Goal: Information Seeking & Learning: Learn about a topic

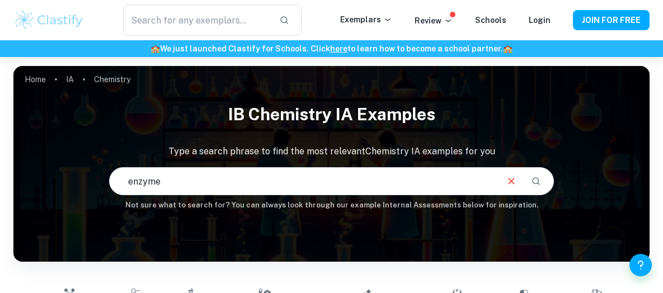
type input "enzyme"
click at [540, 178] on icon "Search" at bounding box center [536, 181] width 10 height 10
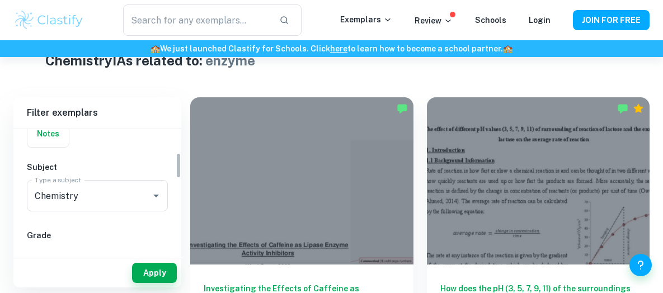
scroll to position [112, 0]
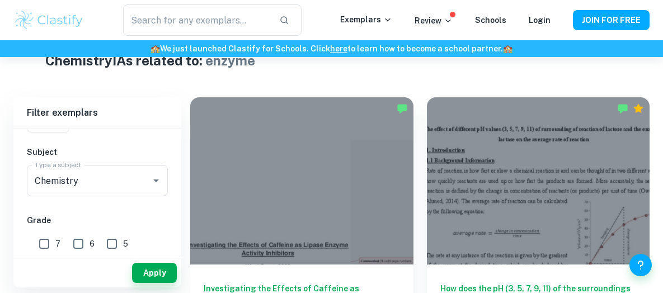
click at [77, 241] on input "6" at bounding box center [78, 244] width 22 height 22
checkbox input "true"
click at [45, 241] on input "7" at bounding box center [44, 244] width 22 height 22
checkbox input "true"
drag, startPoint x: 147, startPoint y: 272, endPoint x: 178, endPoint y: 269, distance: 30.9
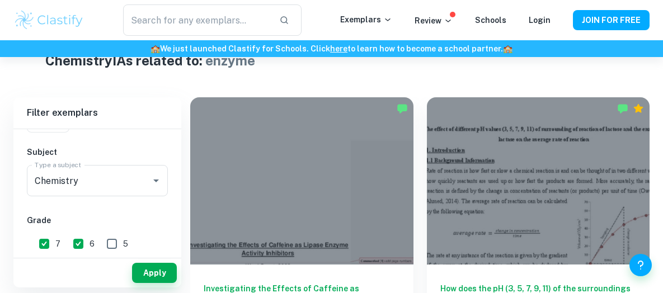
click at [147, 272] on button "Apply" at bounding box center [154, 273] width 45 height 20
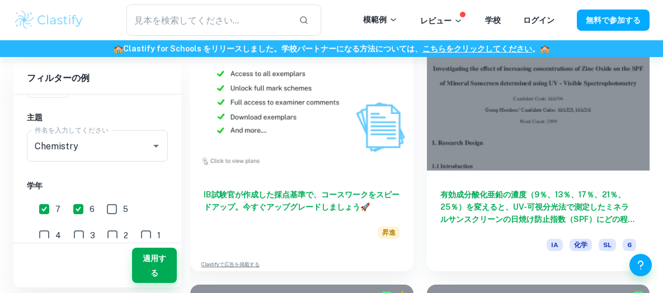
scroll to position [3415, 0]
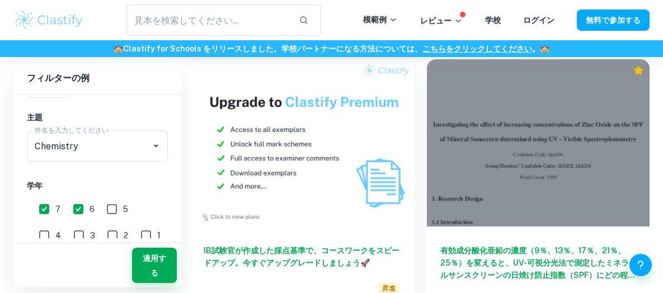
drag, startPoint x: 78, startPoint y: 207, endPoint x: 102, endPoint y: 207, distance: 24.1
click at [77, 207] on input "6" at bounding box center [78, 209] width 22 height 22
checkbox input "false"
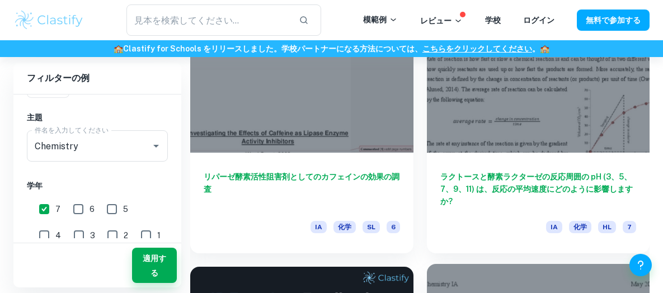
scroll to position [448, 0]
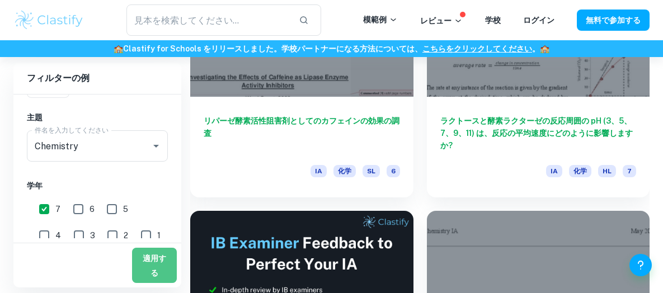
click at [156, 265] on font "適用する" at bounding box center [154, 265] width 27 height 29
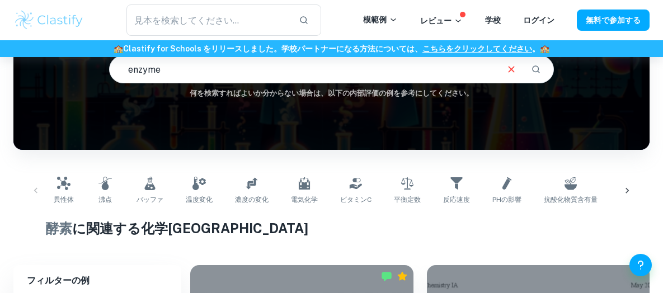
scroll to position [56, 0]
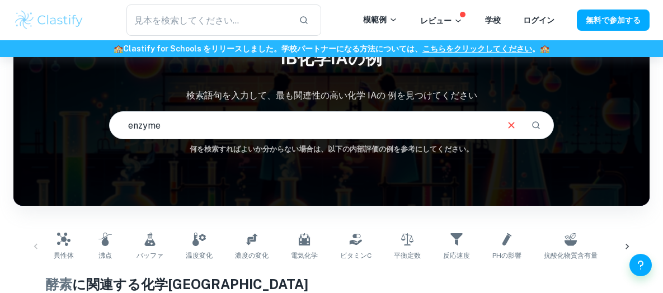
click at [197, 123] on input "enzyme" at bounding box center [303, 125] width 387 height 31
type input "e"
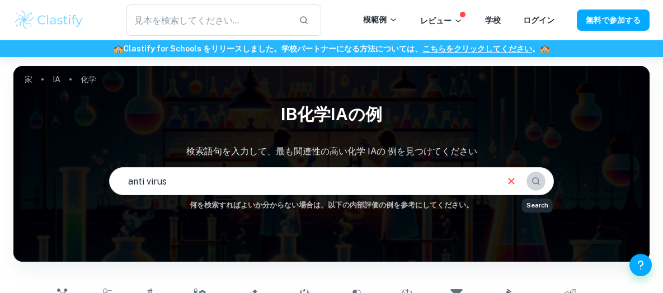
click at [543, 183] on button "検索" at bounding box center [536, 181] width 19 height 19
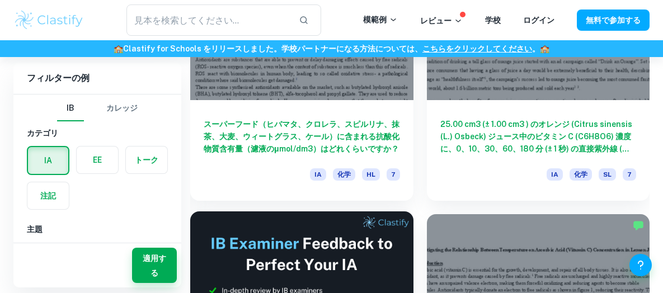
scroll to position [448, 0]
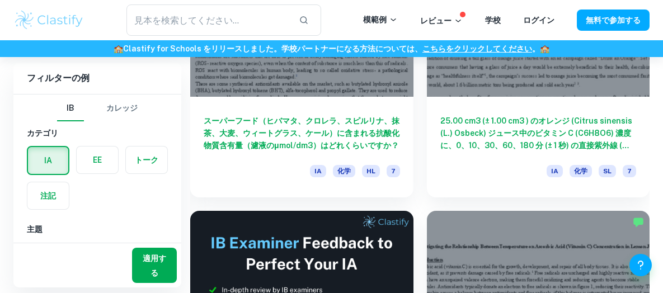
click at [161, 270] on font "適用する" at bounding box center [154, 265] width 27 height 29
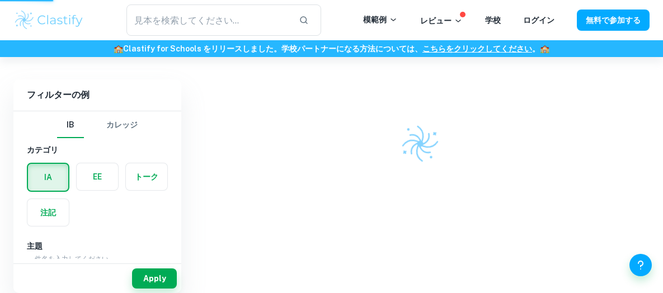
scroll to position [292, 0]
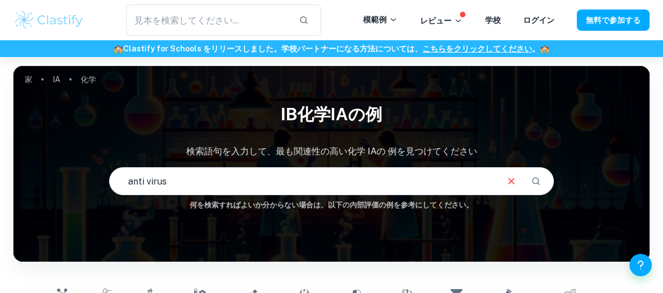
scroll to position [168, 0]
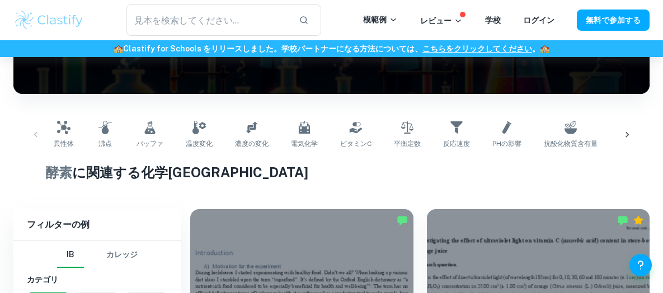
click at [57, 170] on font "酵素" at bounding box center [58, 173] width 27 height 16
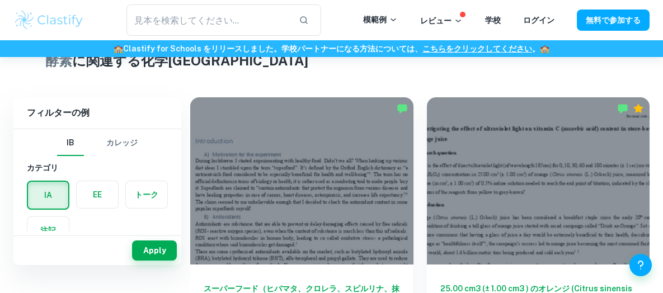
scroll to position [112, 0]
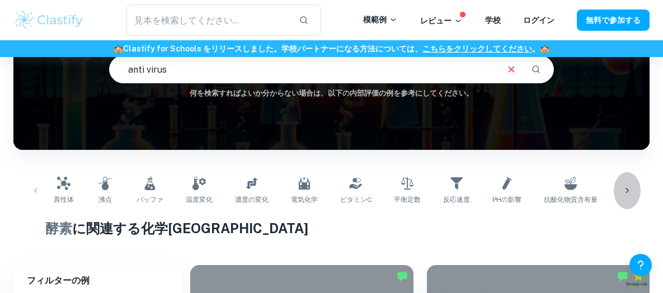
click at [623, 190] on icon at bounding box center [627, 190] width 11 height 11
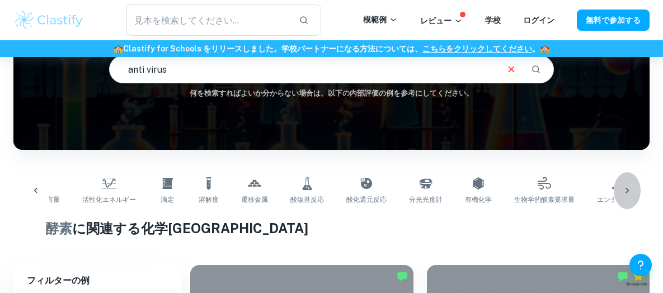
click at [628, 190] on icon at bounding box center [627, 191] width 3 height 6
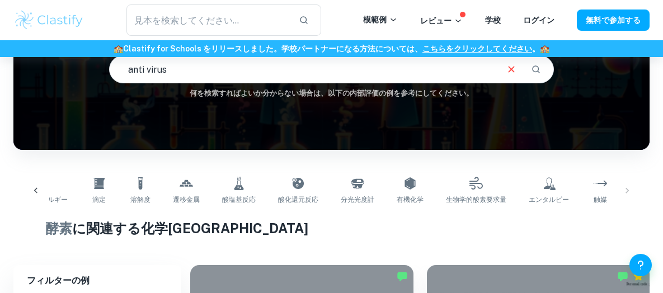
click at [179, 68] on input "anti virus" at bounding box center [303, 69] width 387 height 31
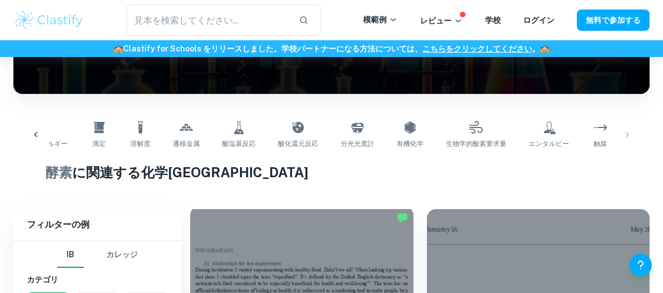
scroll to position [336, 0]
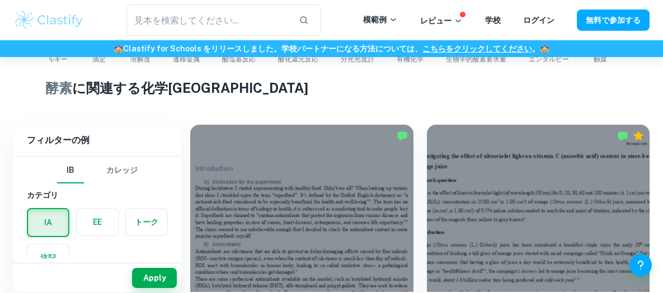
scroll to position [57, 0]
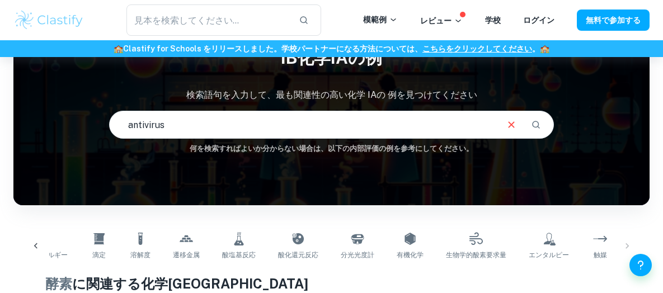
click at [189, 122] on input "antivirus" at bounding box center [303, 124] width 387 height 31
type input "a"
type input "抗菌性"
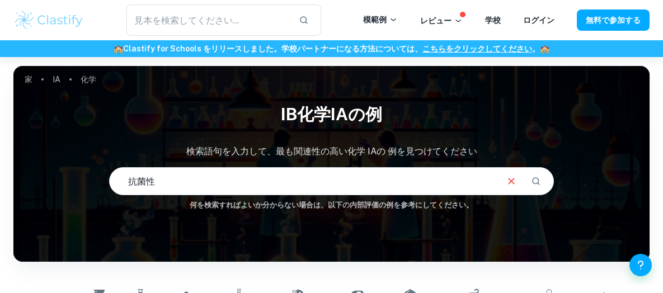
scroll to position [168, 0]
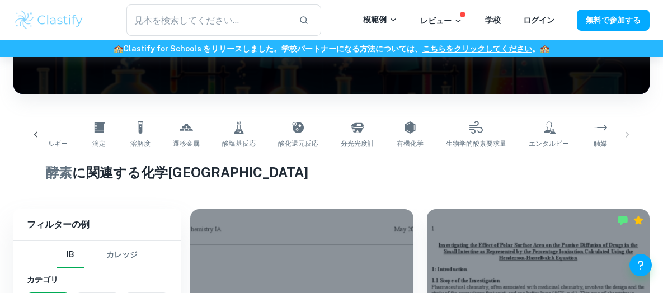
click at [57, 167] on font "酵素" at bounding box center [58, 173] width 27 height 16
drag, startPoint x: 43, startPoint y: 178, endPoint x: 86, endPoint y: 171, distance: 43.6
click at [254, 159] on div "異性体 沸点 バッファ 温度変化 濃度の変化 電気化学 ビタミンC 平衡定数 反応速度 pHの影響 抗酸化物質含有量 活性化エネルギー 滴定 溶解度 遷移金属…" at bounding box center [331, 135] width 637 height 55
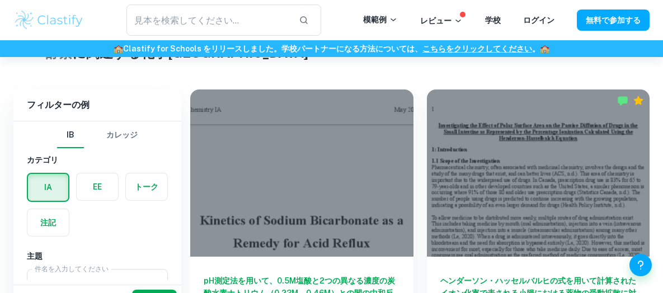
scroll to position [336, 0]
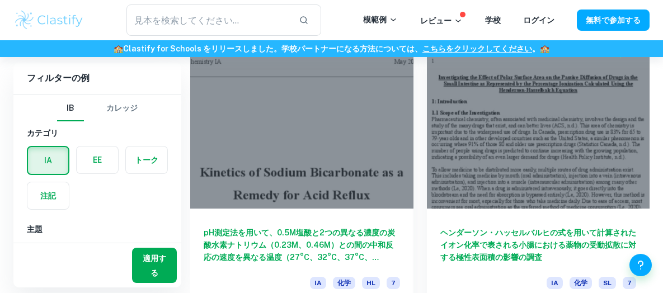
click at [147, 265] on font "適用する" at bounding box center [154, 265] width 27 height 29
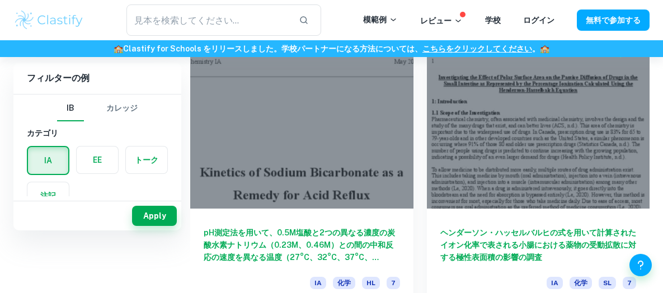
scroll to position [168, 0]
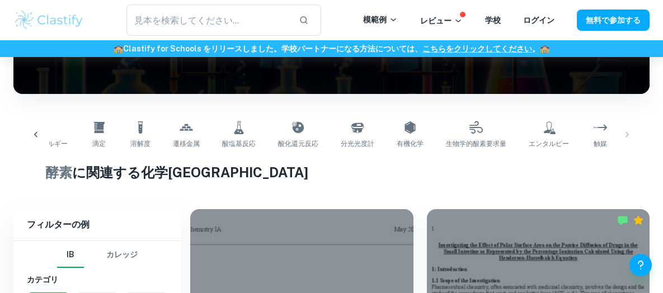
click at [57, 174] on font "酵素" at bounding box center [58, 173] width 27 height 16
click at [182, 172] on h1 "酵素 に関連する 化学IA" at bounding box center [331, 172] width 573 height 20
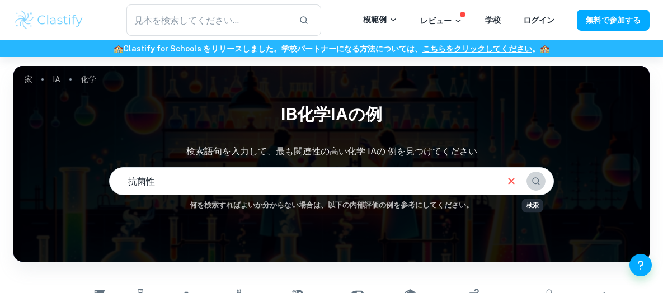
click at [537, 181] on icon "検索" at bounding box center [536, 181] width 10 height 10
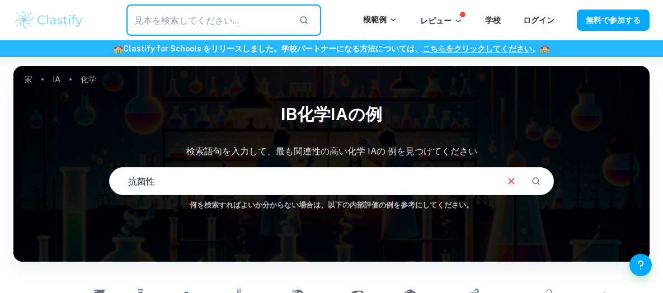
click at [185, 16] on input "text" at bounding box center [209, 19] width 164 height 31
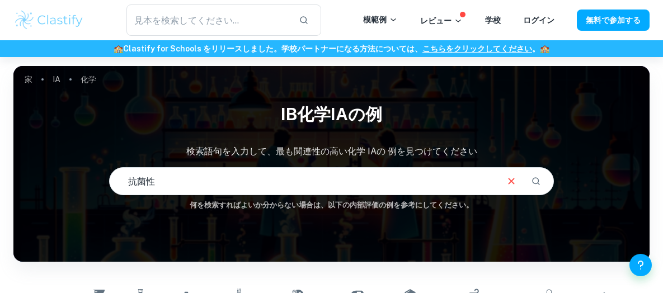
click at [59, 21] on img at bounding box center [48, 20] width 71 height 22
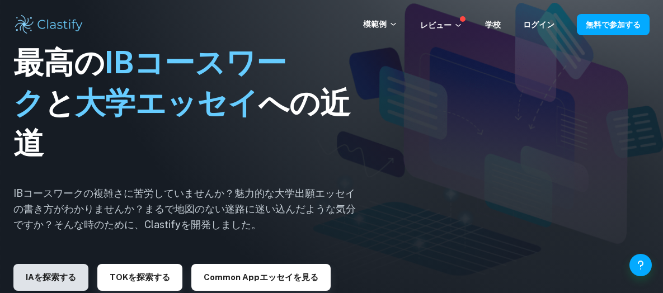
click at [40, 277] on font "IAを探索する" at bounding box center [51, 278] width 50 height 10
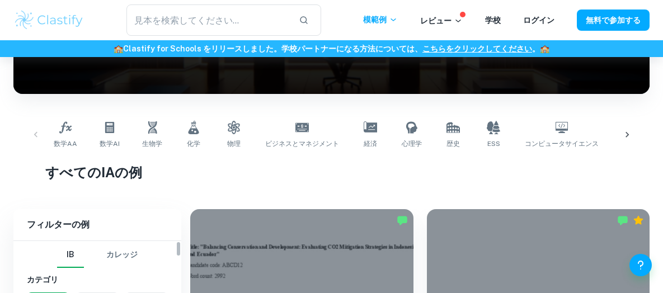
scroll to position [224, 0]
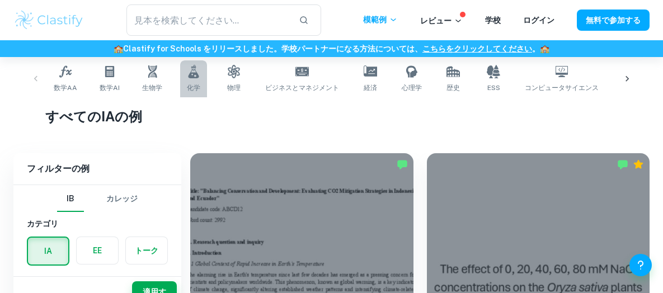
click at [194, 80] on link "化学" at bounding box center [193, 78] width 27 height 37
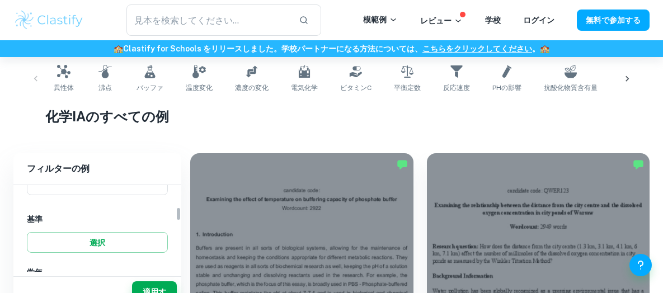
scroll to position [168, 0]
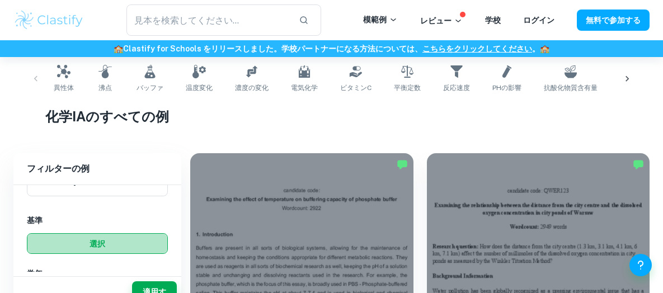
click at [115, 244] on button "選択" at bounding box center [97, 243] width 141 height 21
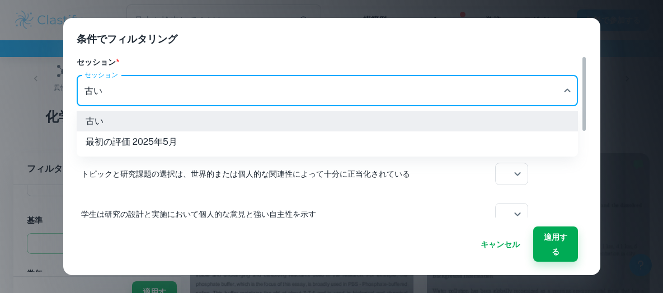
click at [249, 142] on li "最初の評価 2025年5月" at bounding box center [328, 142] width 502 height 21
type input "m25"
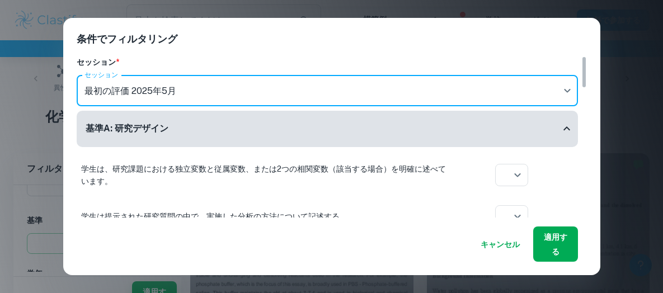
click at [547, 250] on font "適用する" at bounding box center [556, 244] width 27 height 29
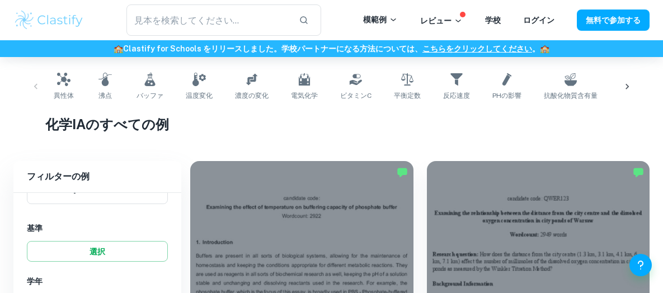
scroll to position [56, 0]
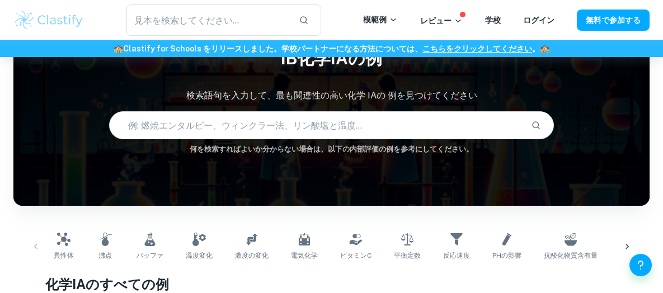
click at [271, 127] on input "text" at bounding box center [316, 125] width 413 height 31
type input "抗菌性"
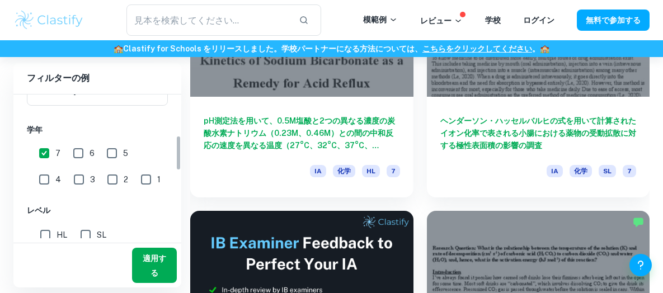
scroll to position [560, 0]
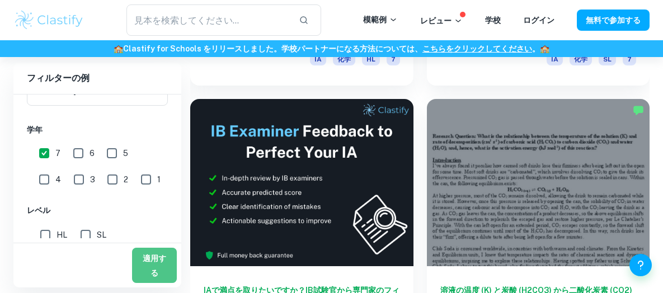
click at [160, 258] on font "適用する" at bounding box center [155, 266] width 24 height 23
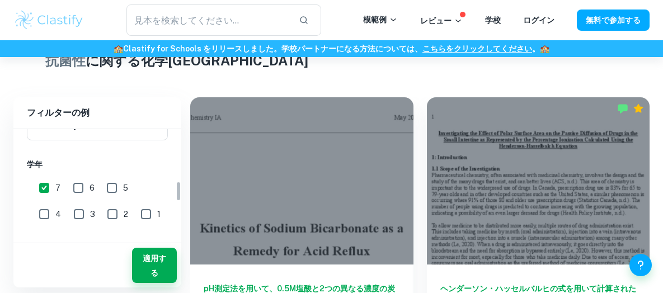
scroll to position [280, 0]
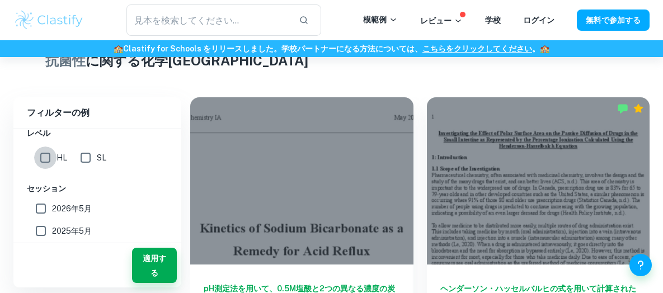
click at [44, 158] on input "HL" at bounding box center [45, 158] width 22 height 22
checkbox input "true"
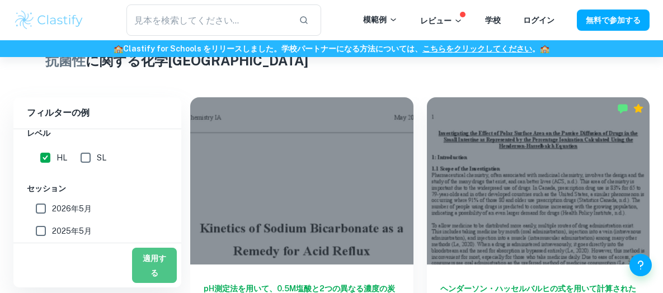
click at [153, 266] on font "適用する" at bounding box center [154, 265] width 27 height 29
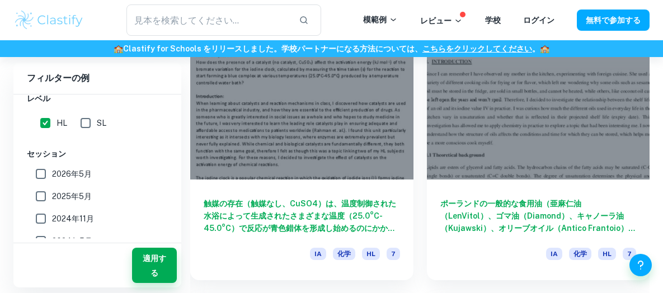
scroll to position [3807, 0]
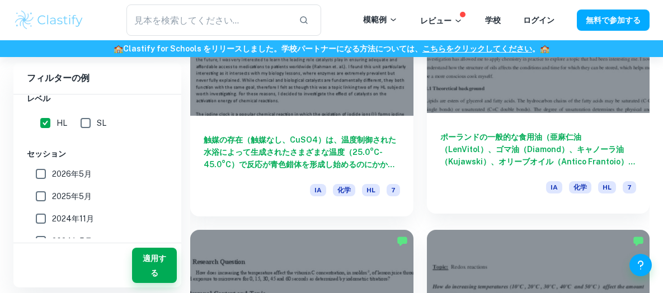
click at [624, 162] on font "ポーランドの一般的な食用油（亜麻仁油（LenVitol）、ゴマ油（Diamond）、キャノーラ油（Kujawski）、オリーブオイル（Antico Frant…" at bounding box center [539, 211] width 196 height 157
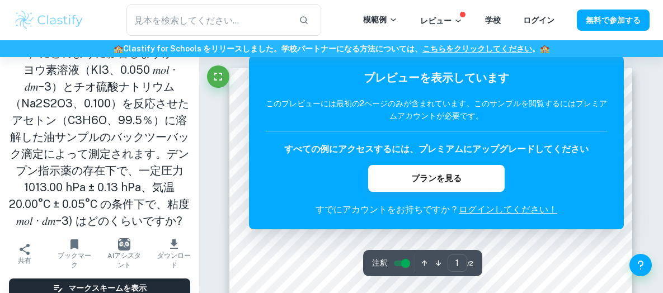
scroll to position [168, 0]
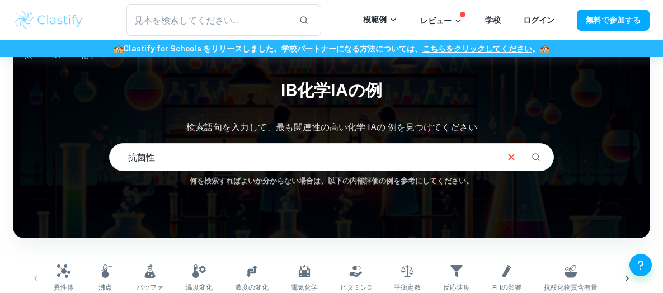
scroll to position [56, 0]
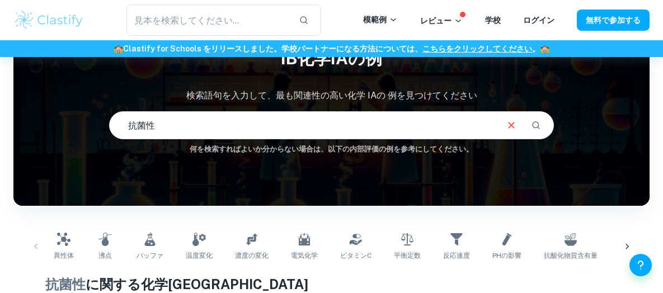
click at [182, 128] on input "抗菌性" at bounding box center [303, 125] width 387 height 31
type input "抗"
type input "え"
click at [149, 117] on input "enz" at bounding box center [303, 125] width 387 height 31
type input "enzyme"
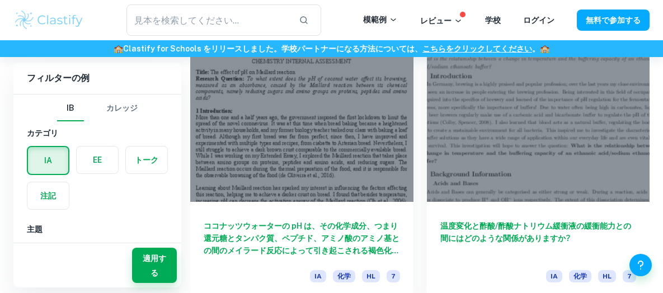
scroll to position [3779, 0]
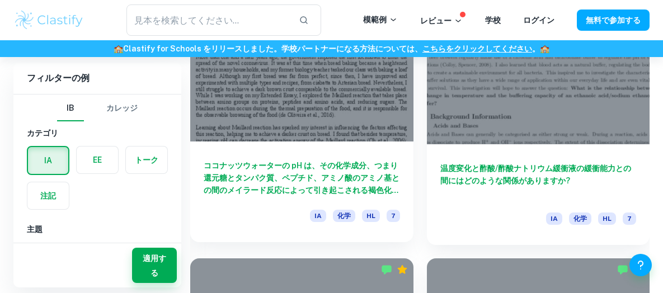
click at [339, 162] on font "ココナッツウォーターの pH は、その化学成分、つまり還元糖とタンパク質、ペプチド、アミノ酸のアミノ基との間のメイラード反応によって引き起こされる褐色化（吸光…" at bounding box center [302, 184] width 196 height 46
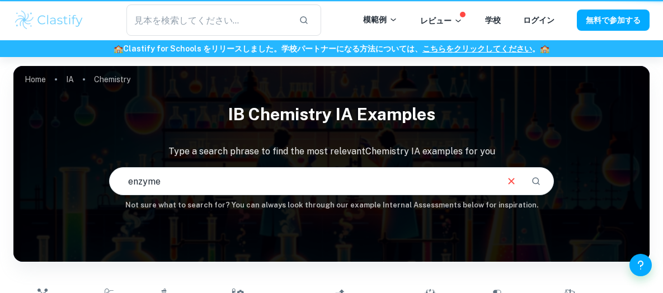
scroll to position [251, 0]
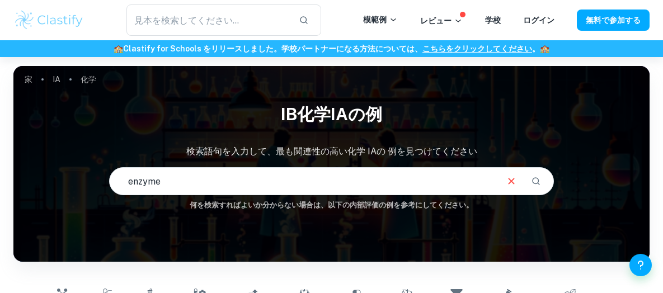
click at [195, 180] on input "enzyme" at bounding box center [303, 181] width 387 height 31
type input "e"
type input "エタノール　細胞膜"
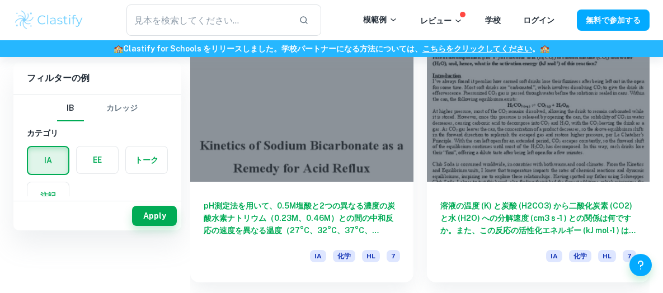
scroll to position [168, 0]
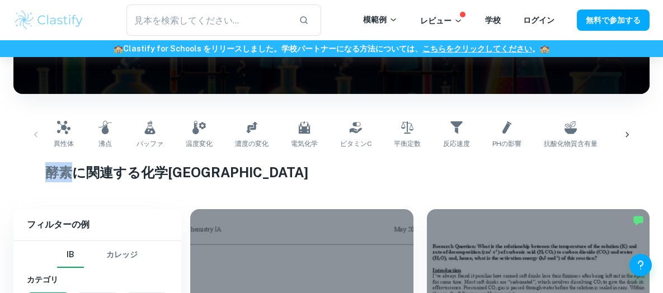
drag, startPoint x: 44, startPoint y: 171, endPoint x: 66, endPoint y: 170, distance: 21.8
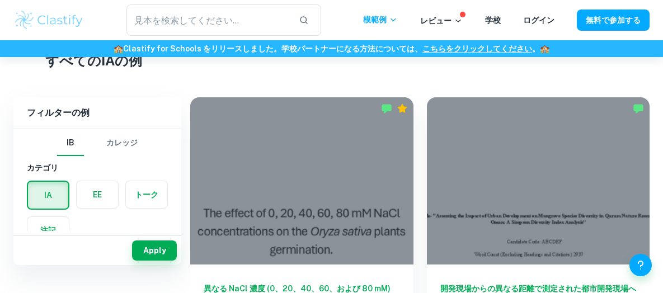
scroll to position [112, 0]
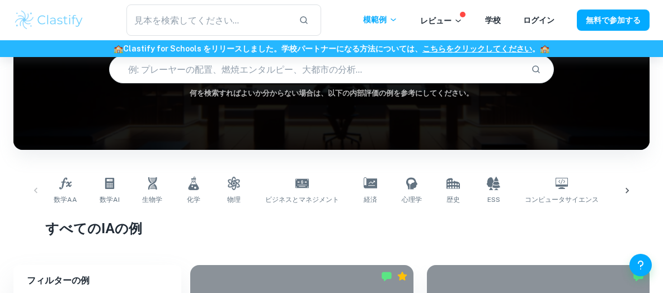
click at [176, 71] on input "text" at bounding box center [316, 69] width 413 height 31
click at [176, 67] on input "text" at bounding box center [316, 69] width 413 height 31
type input "エタノール　細胞膜"
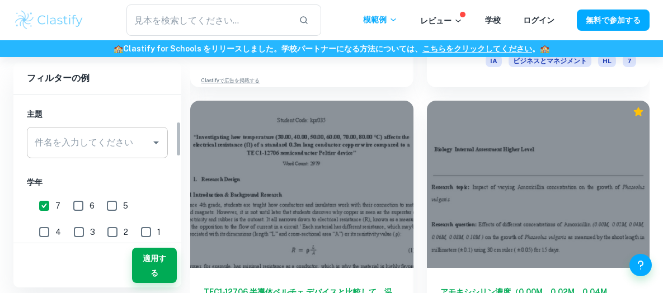
scroll to position [112, 0]
click at [157, 146] on icon "開ける" at bounding box center [155, 145] width 13 height 13
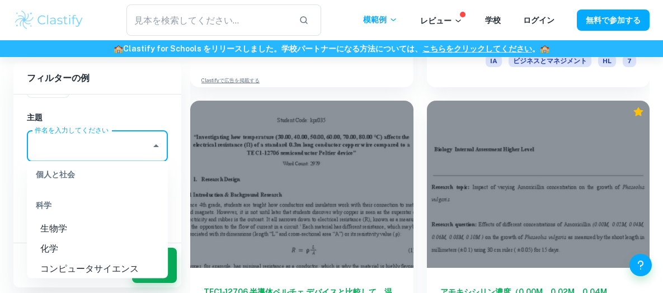
scroll to position [1400, 0]
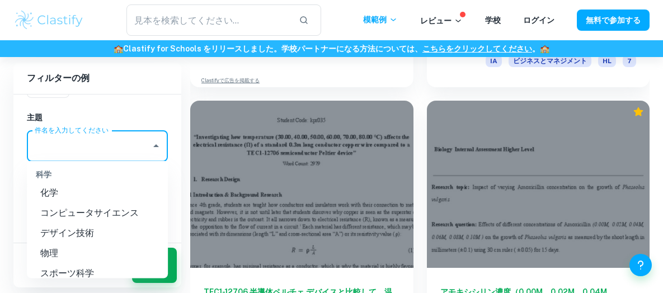
click at [57, 199] on font "化学" at bounding box center [49, 193] width 18 height 11
type input "Chemistry"
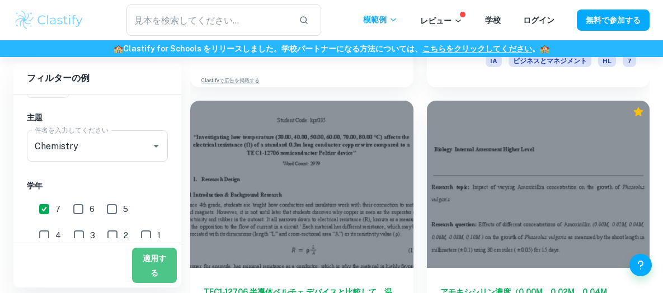
click at [163, 261] on font "適用する" at bounding box center [155, 266] width 24 height 23
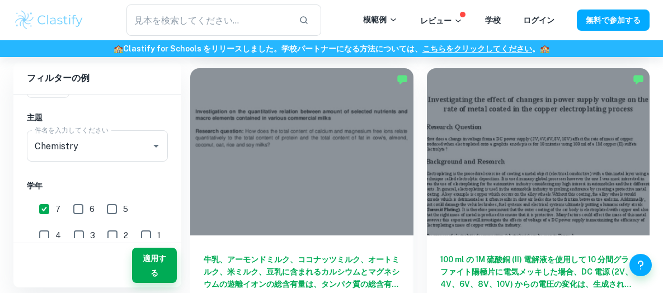
scroll to position [12150, 0]
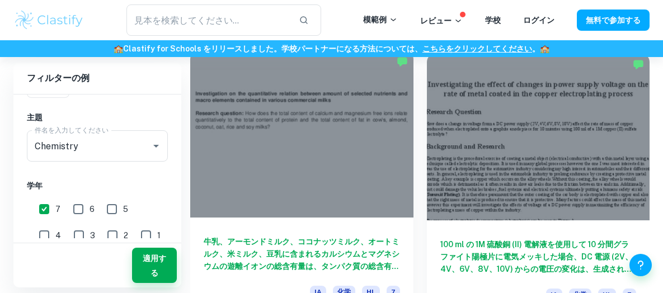
click at [385, 256] on font "牛乳、アーモンドミルク、ココナッツミルク、オートミルク、米ミルク、豆乳に含まれるカルシウムとマグネシウムの遊離イオンの総含有量は、タンパク質の総含有量や脂肪の…" at bounding box center [302, 266] width 196 height 58
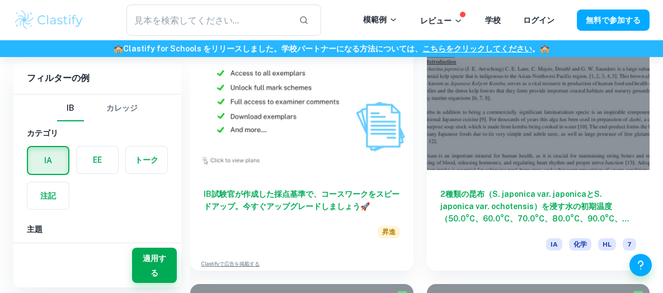
scroll to position [12513, 0]
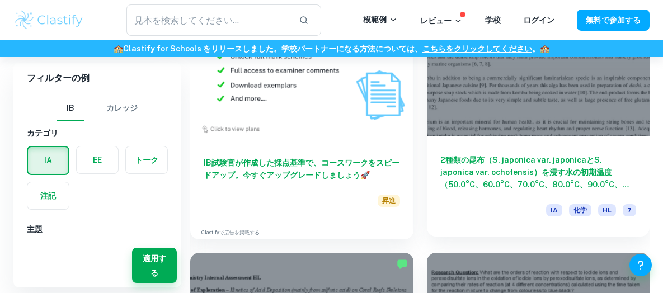
click at [565, 167] on font "2種類の昆布（S. japonica var. japonicaとS. japonica var. ochotensis）を浸す水の初期温度（50.0°C、6…" at bounding box center [539, 197] width 196 height 83
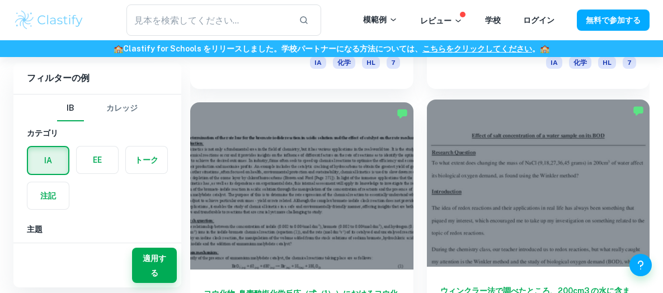
scroll to position [8762, 0]
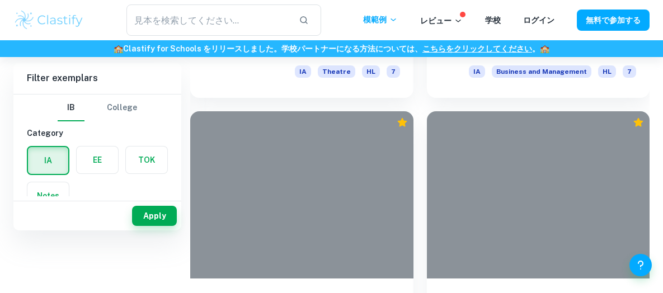
scroll to position [251, 0]
